Goal: Information Seeking & Learning: Learn about a topic

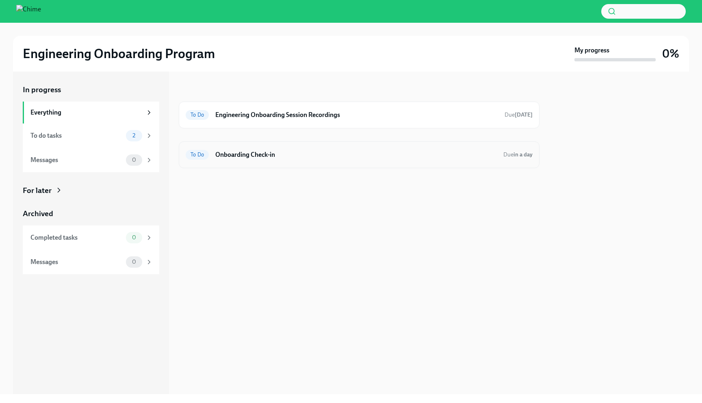
click at [399, 156] on h6 "Onboarding Check-in" at bounding box center [355, 154] width 281 height 9
click at [361, 119] on h6 "Engineering Onboarding Session Recordings" at bounding box center [356, 114] width 283 height 9
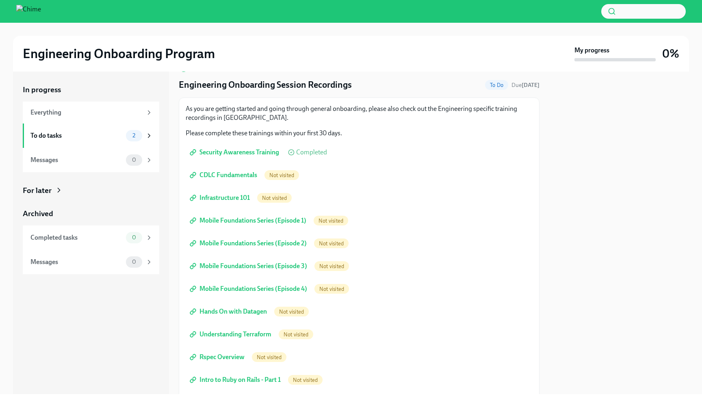
scroll to position [30, 0]
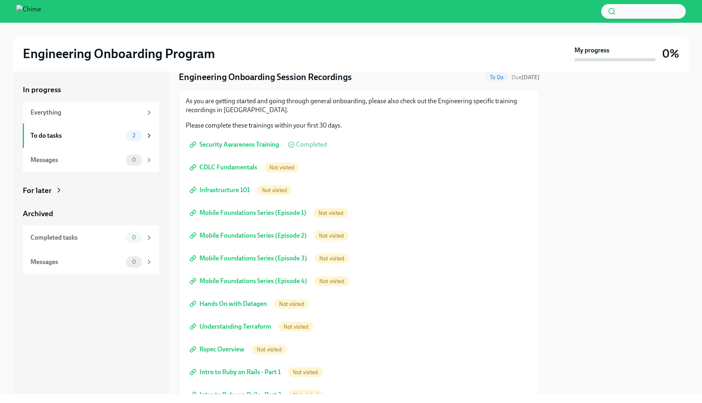
click at [252, 165] on span "CDLC Fundamentals" at bounding box center [224, 167] width 66 height 8
click at [236, 189] on span "Infrastructure 101" at bounding box center [220, 190] width 58 height 8
click at [233, 211] on span "Mobile Foundations Series (Episode 1)" at bounding box center [248, 213] width 115 height 8
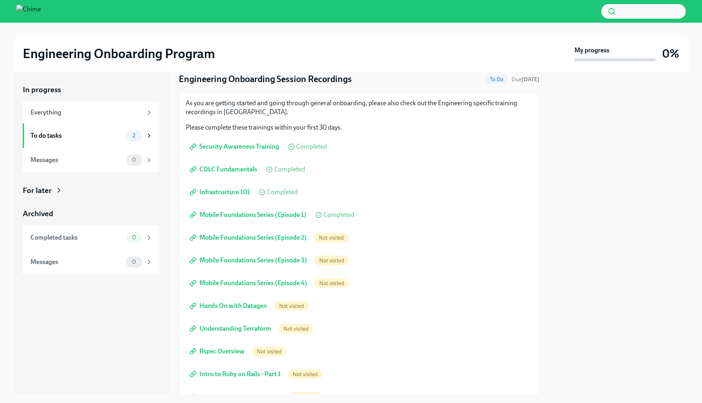
scroll to position [27, 0]
